Goal: Find specific page/section

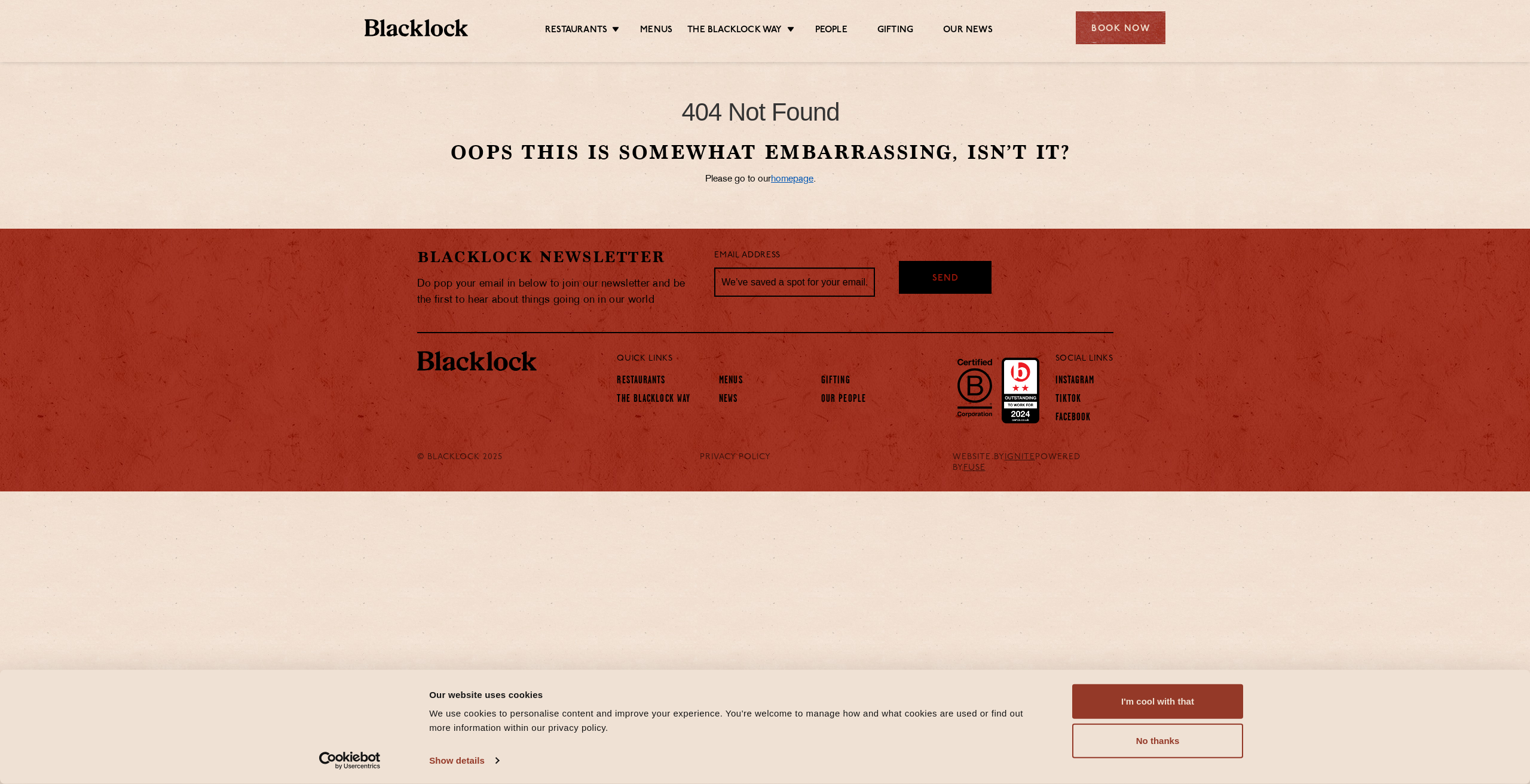
click at [796, 181] on link "homepage" at bounding box center [791, 180] width 42 height 9
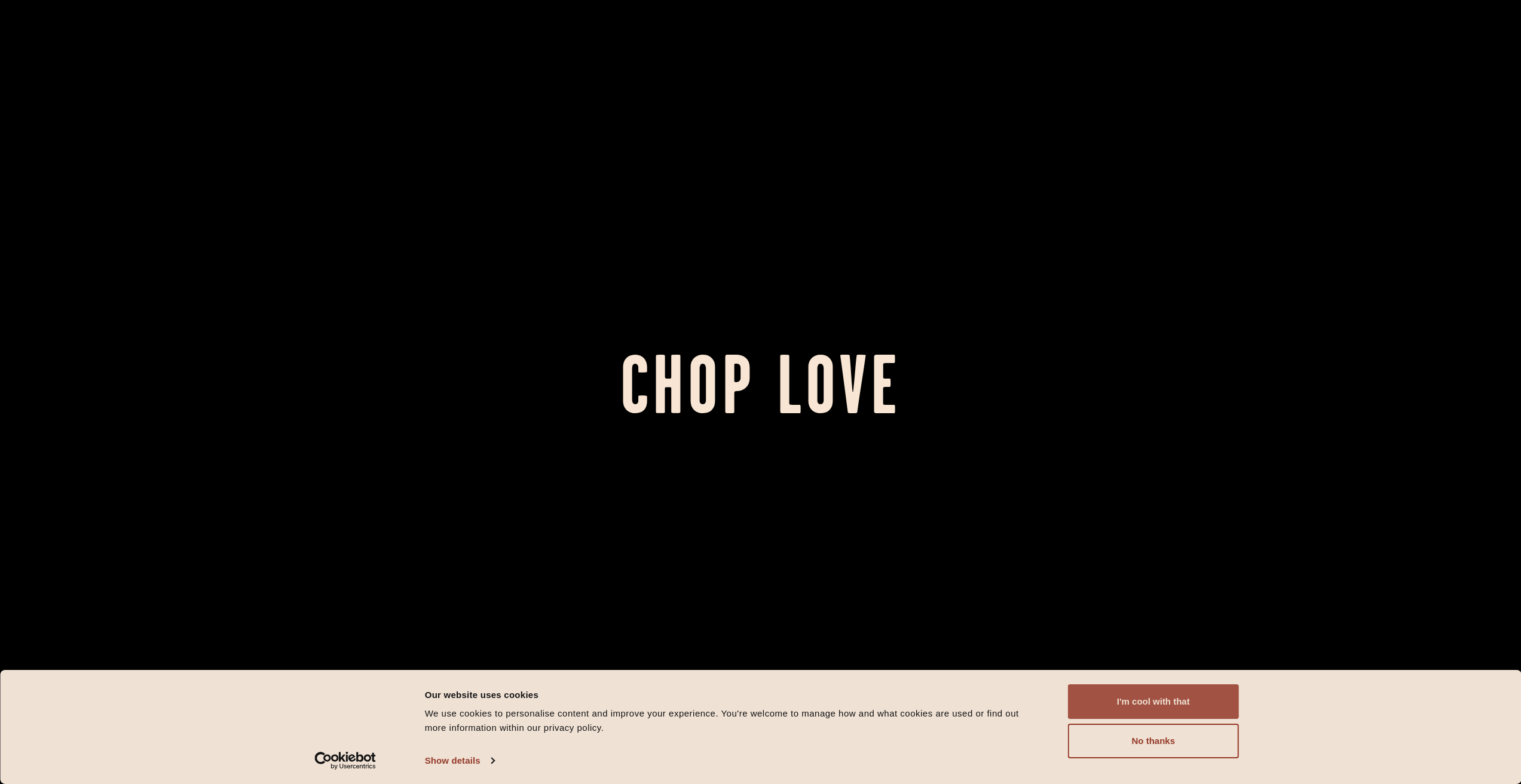
click at [1143, 707] on button "I'm cool with that" at bounding box center [1153, 702] width 171 height 35
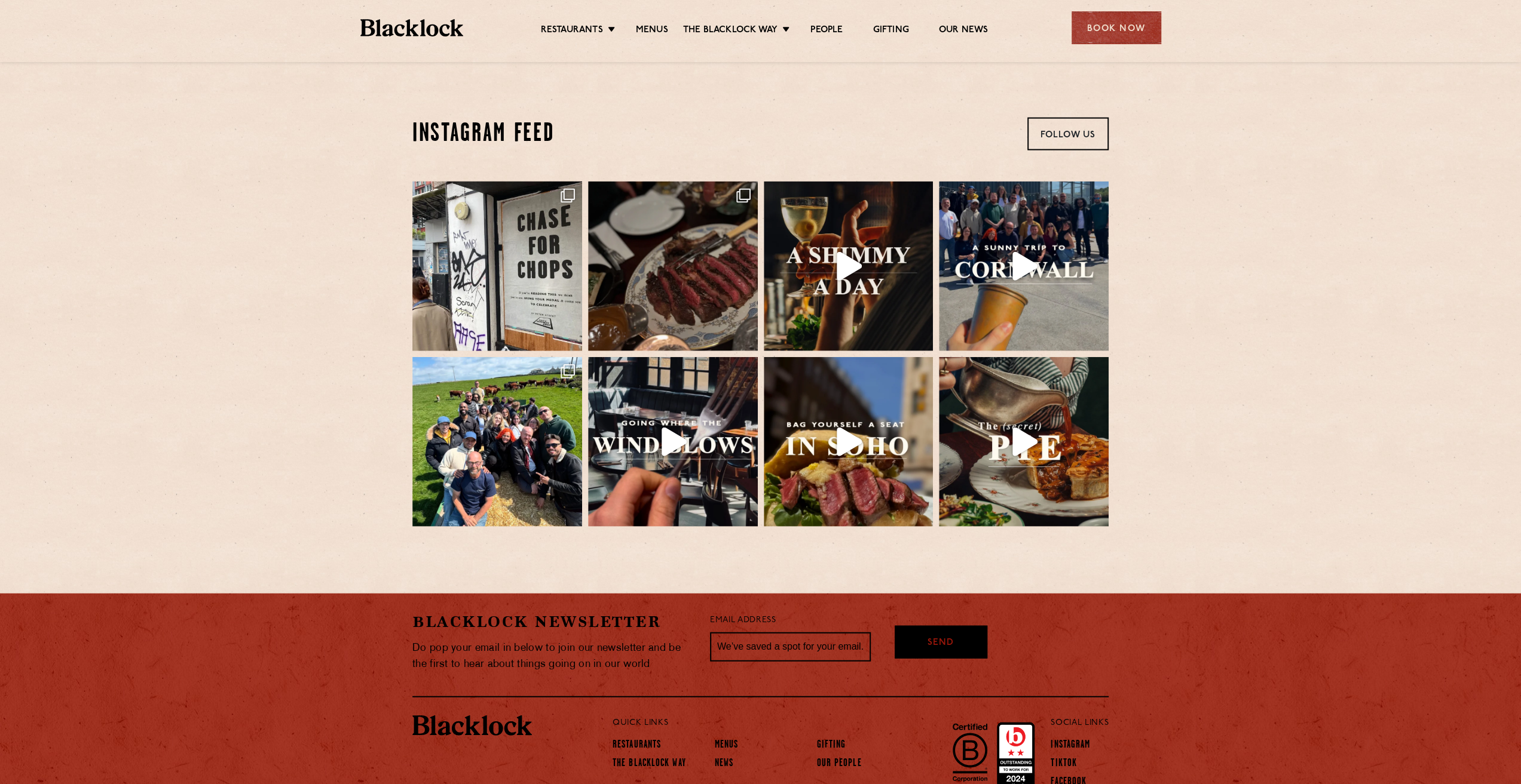
scroll to position [2663, 0]
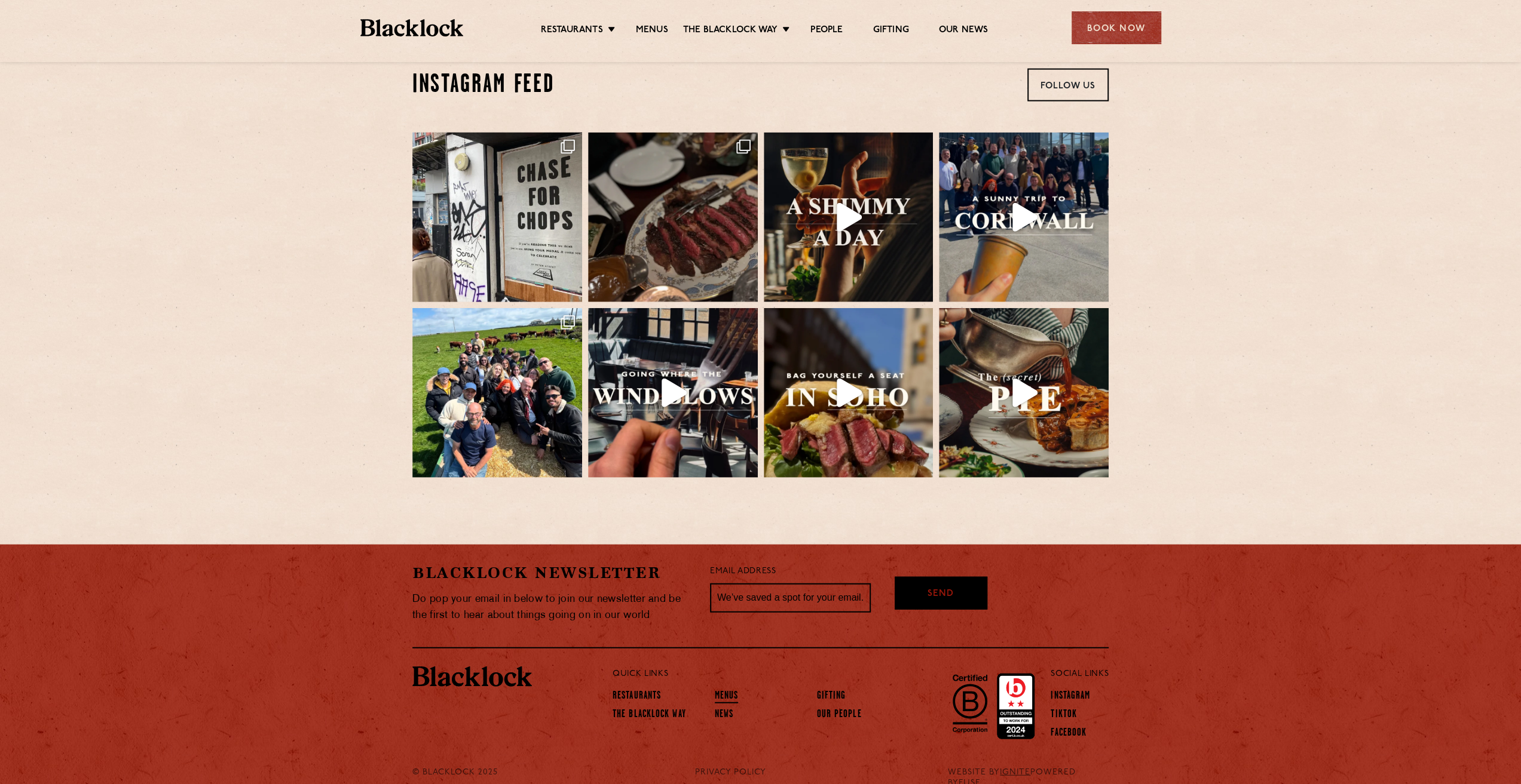
click at [731, 691] on link "Menus" at bounding box center [726, 697] width 24 height 13
